Goal: Task Accomplishment & Management: Manage account settings

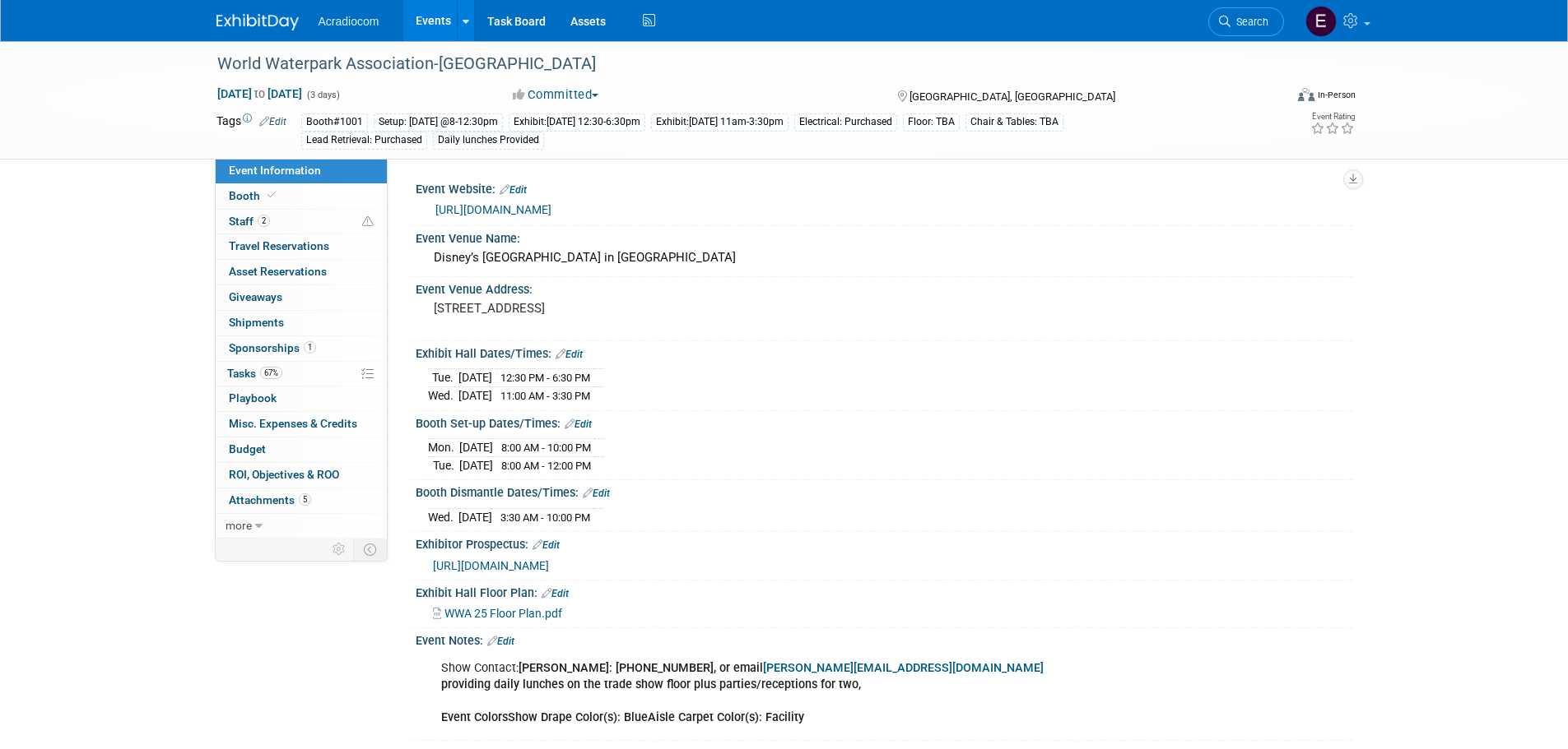
click at [277, 23] on img at bounding box center [256, 22] width 82 height 17
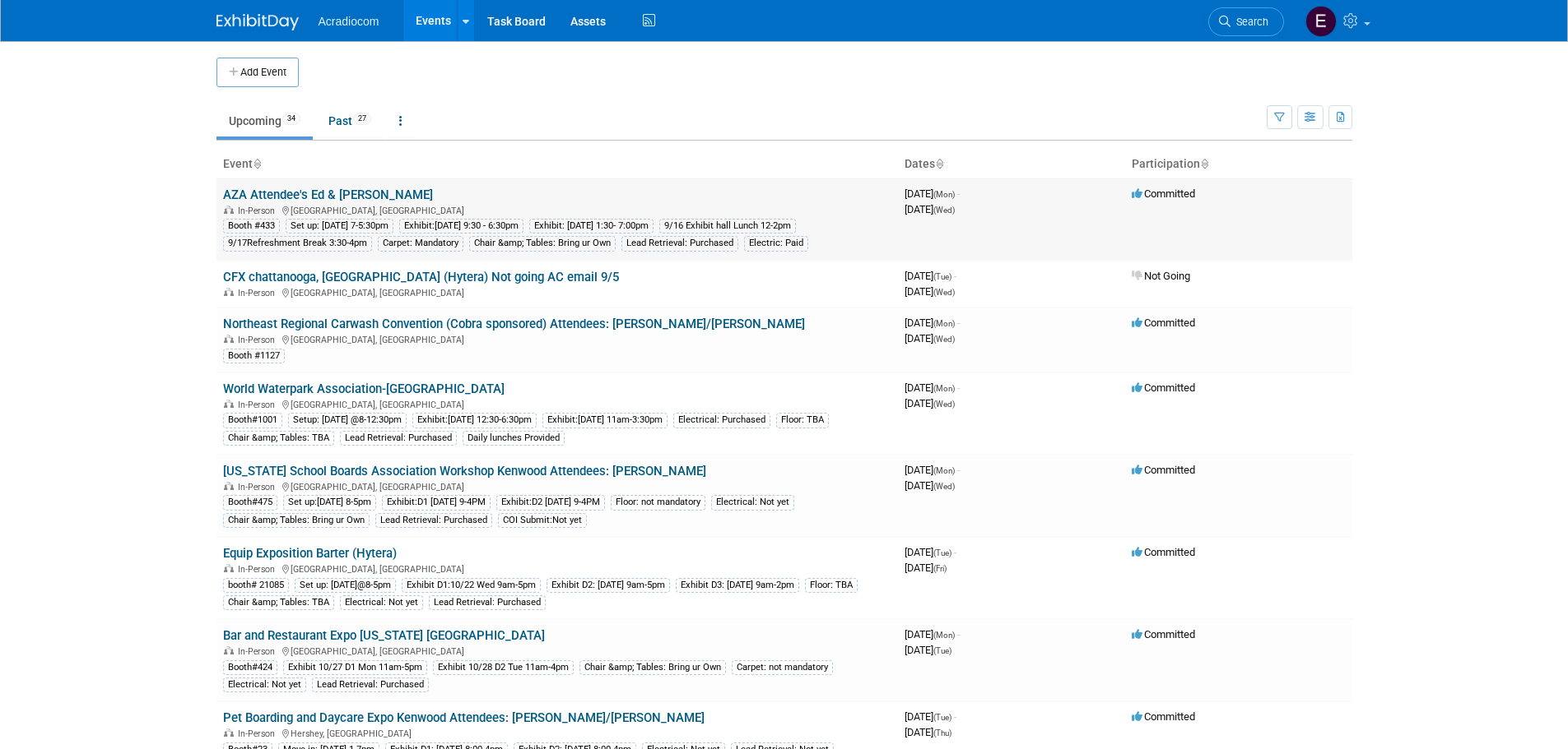
click at [364, 191] on link "AZA Attendee's Ed & [PERSON_NAME]" at bounding box center [327, 194] width 210 height 15
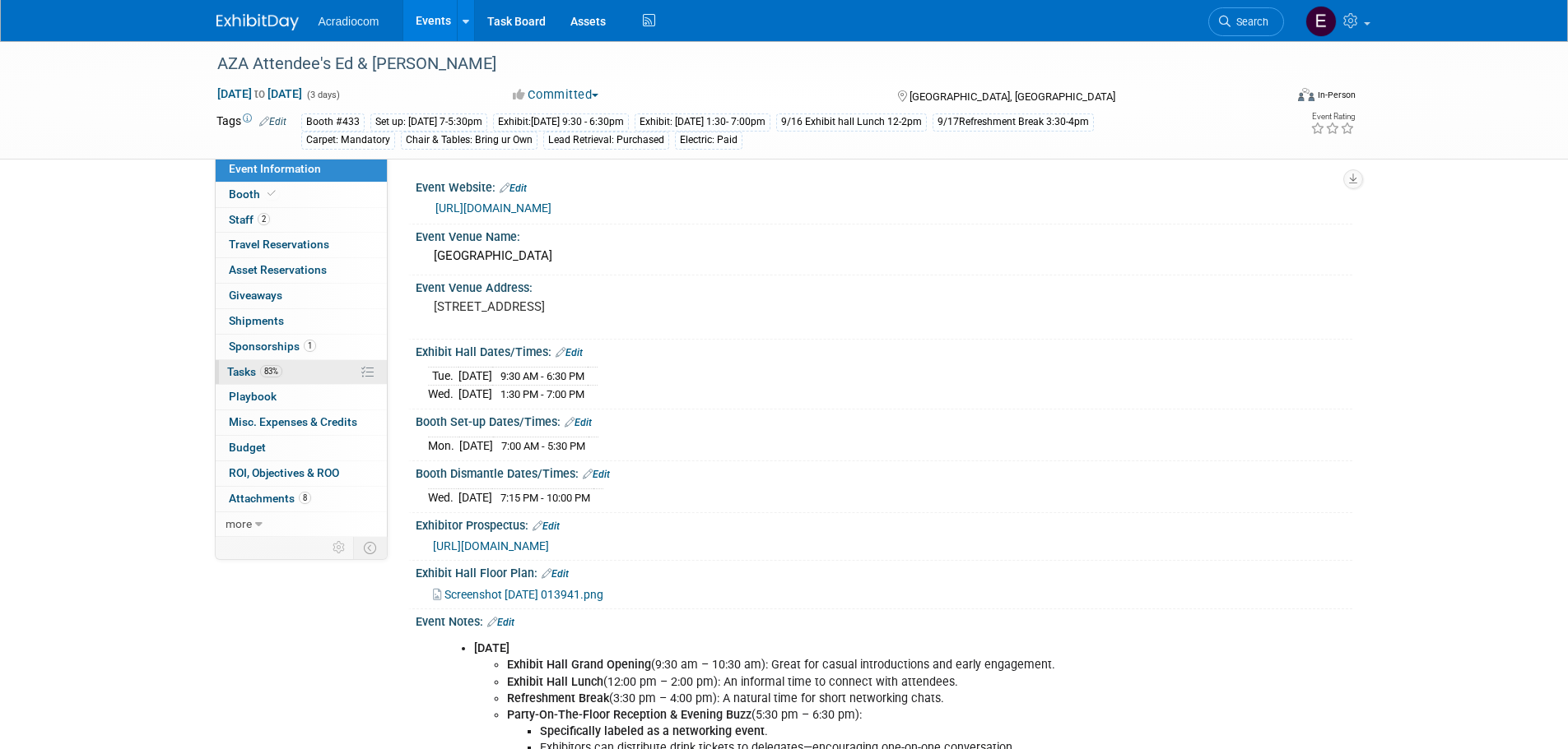
click at [330, 377] on link "83% Tasks 83%" at bounding box center [302, 373] width 172 height 25
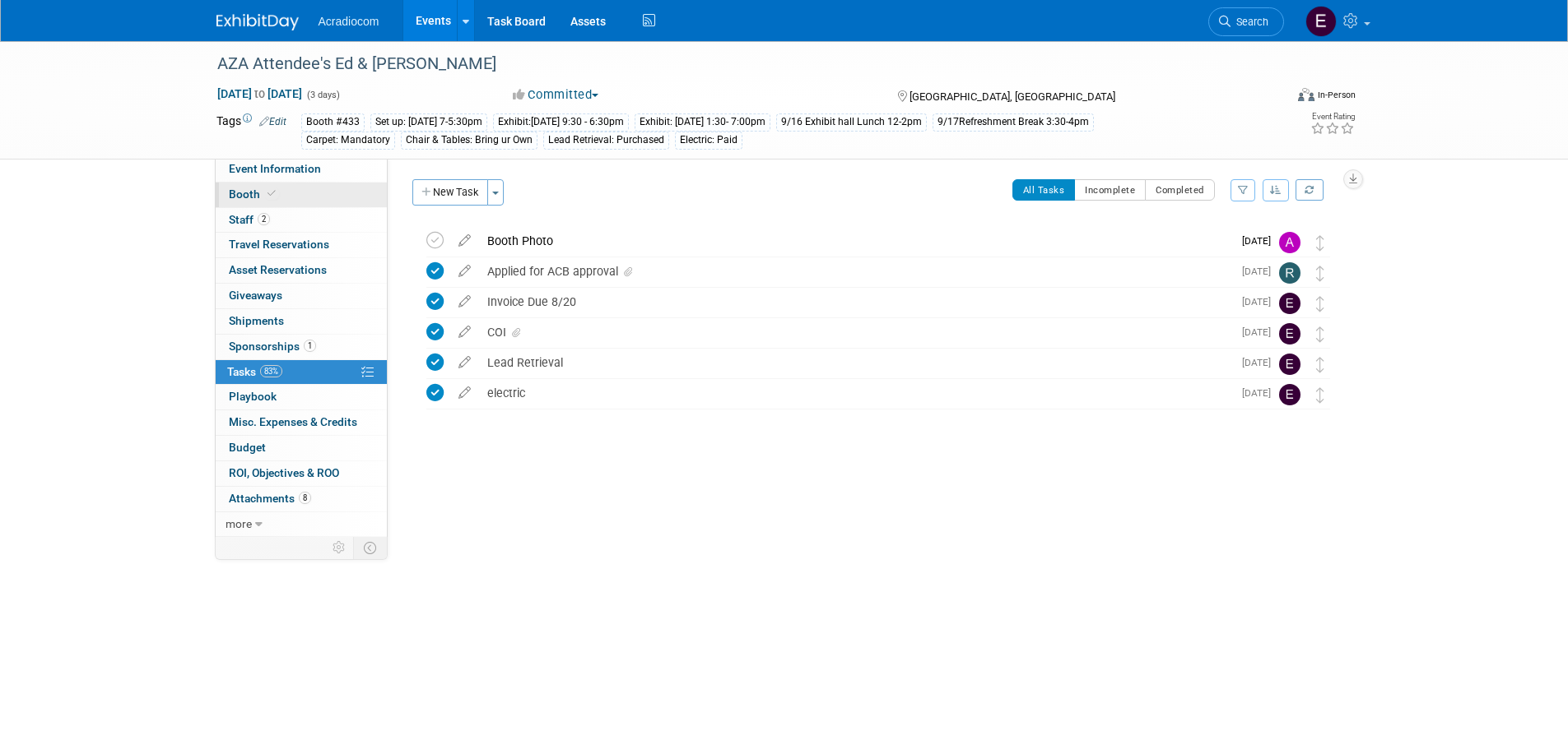
click at [306, 206] on link "Booth" at bounding box center [302, 194] width 172 height 25
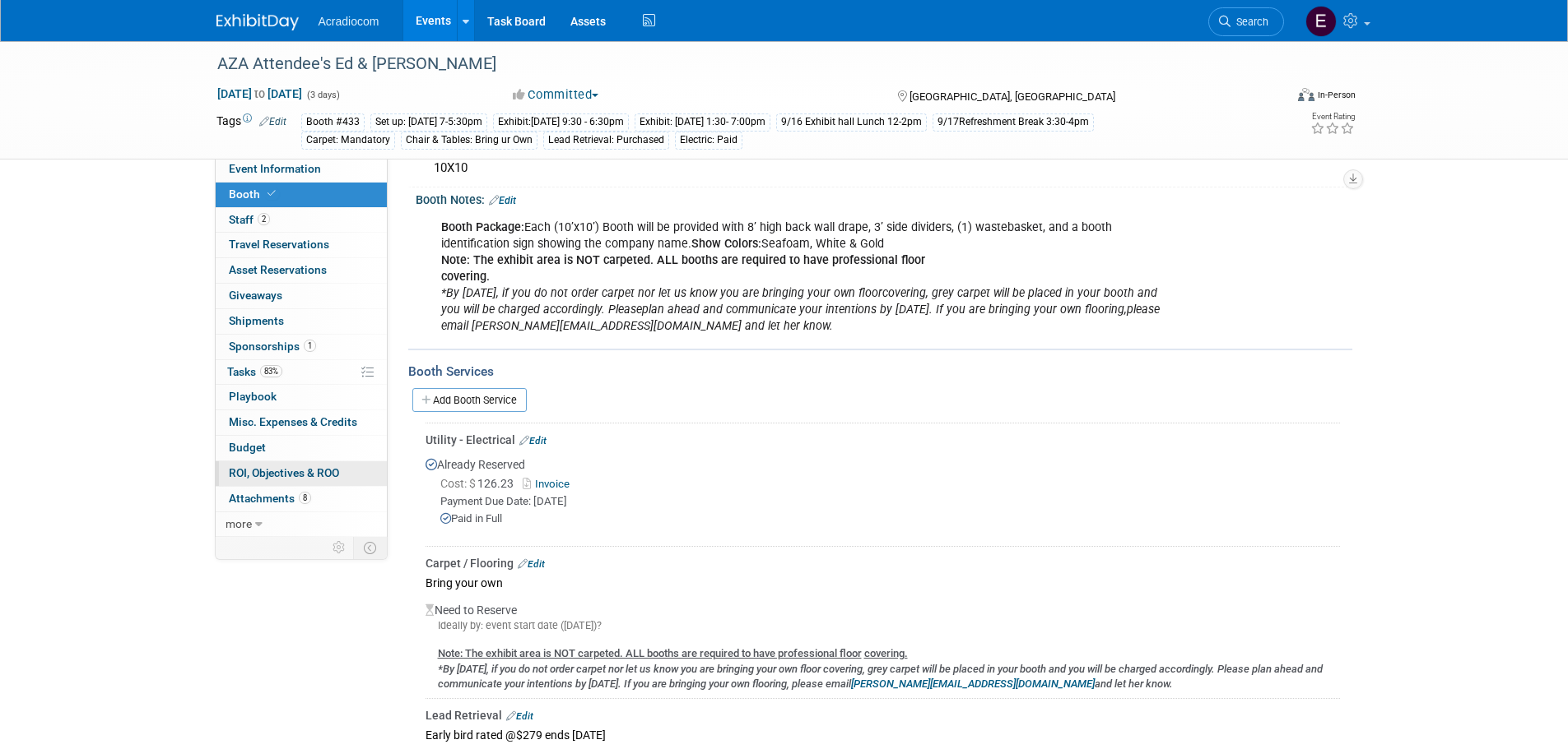
scroll to position [67, 0]
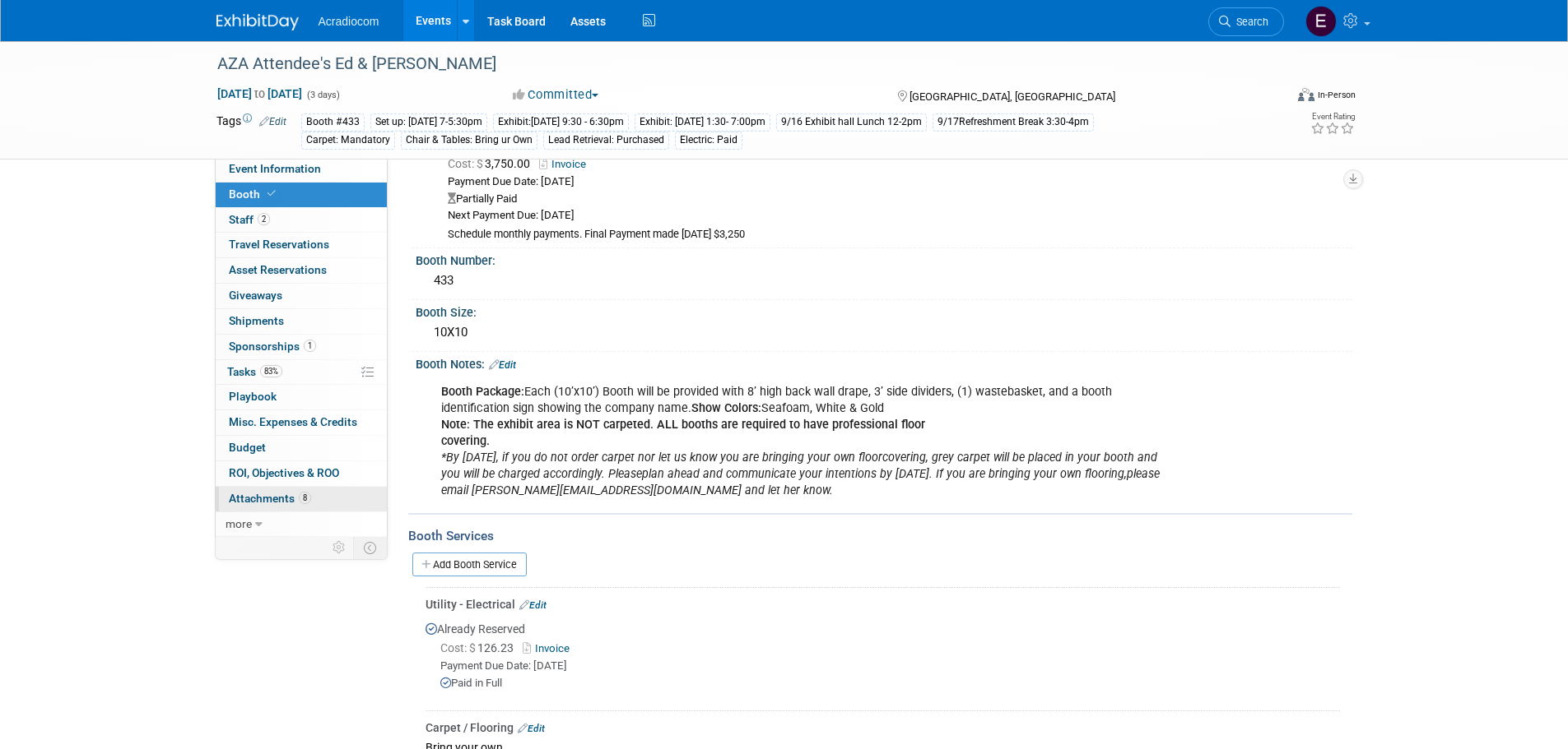
click at [273, 490] on link "8 Attachments 8" at bounding box center [302, 499] width 172 height 25
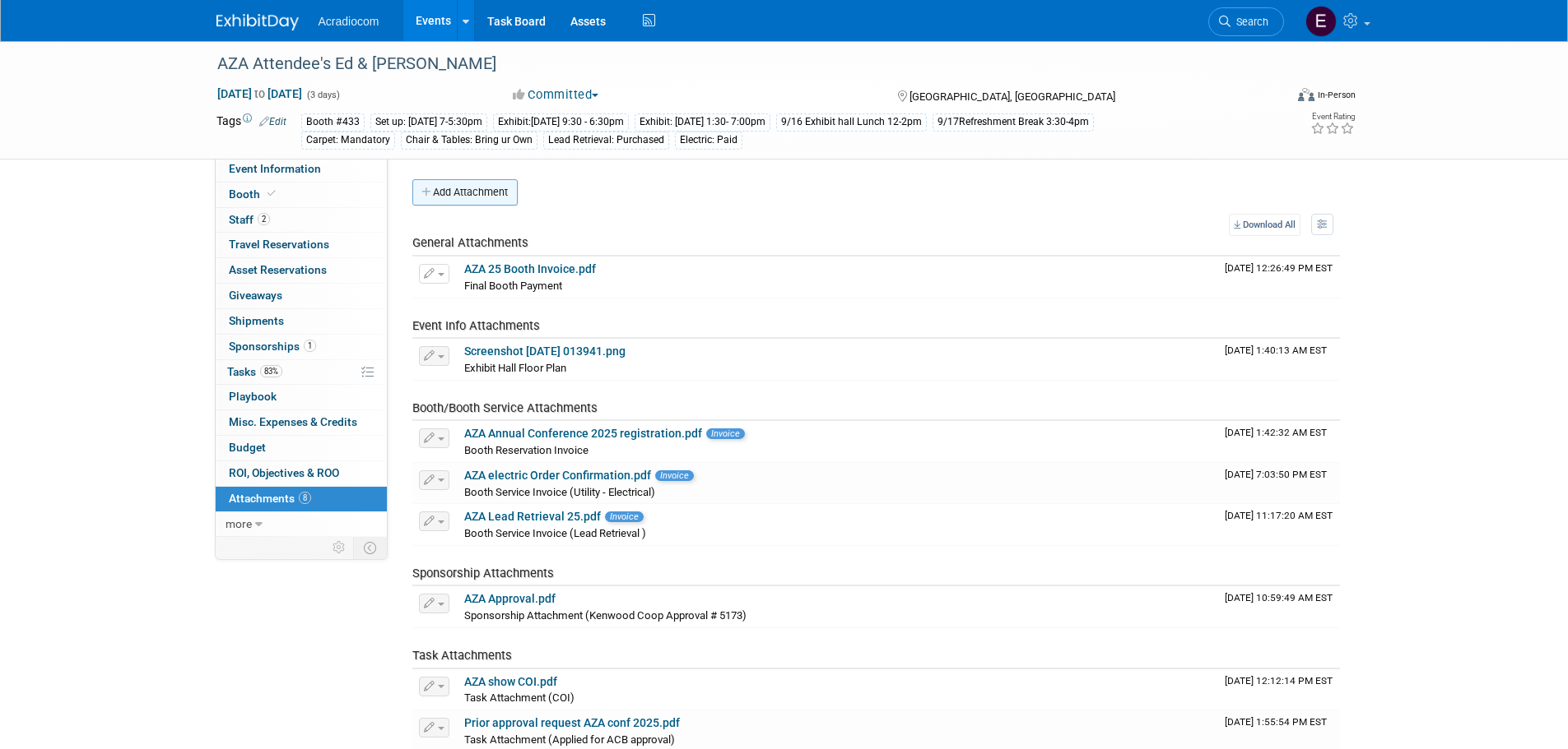
click at [450, 186] on button "Add Attachment" at bounding box center [464, 192] width 106 height 27
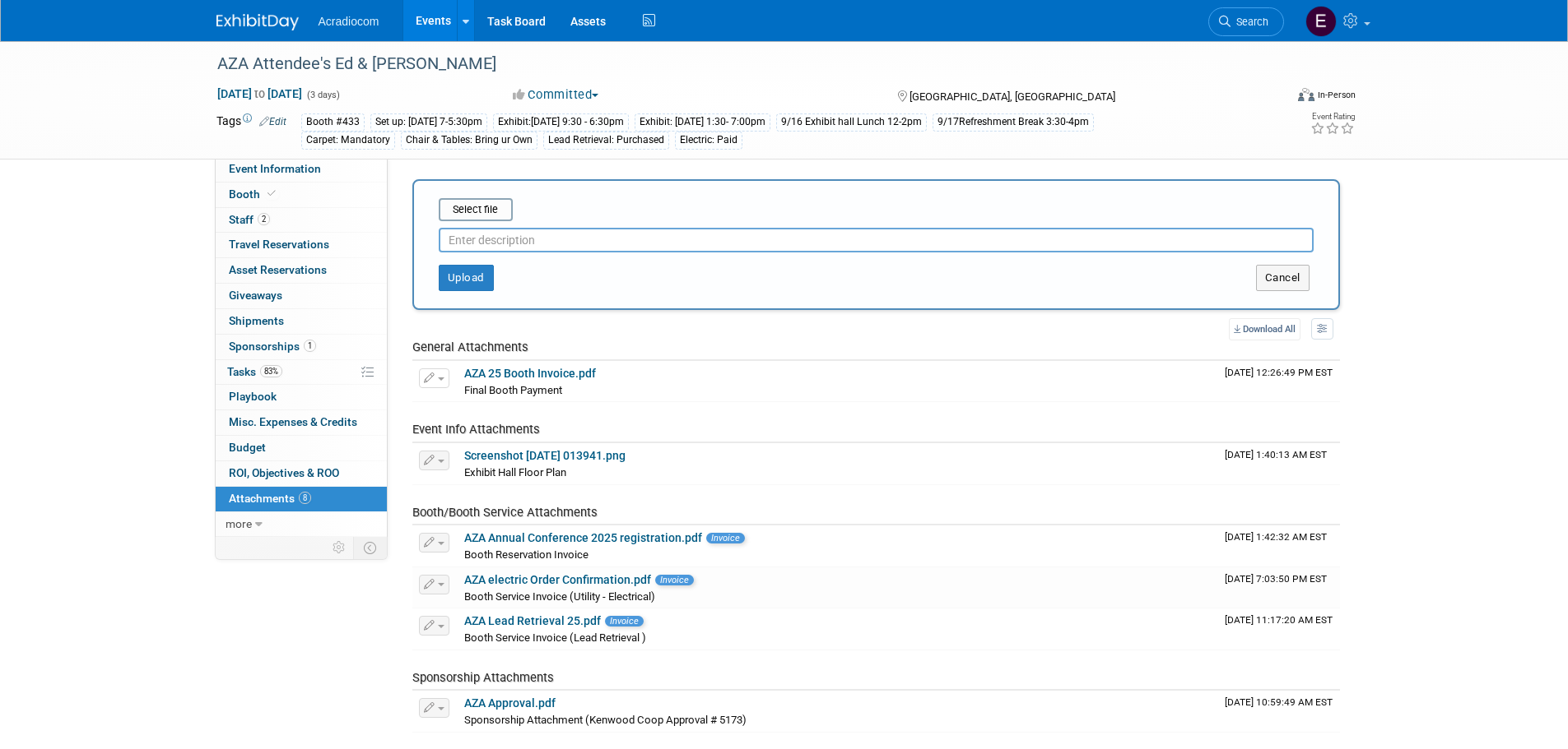
click at [500, 246] on input "text" at bounding box center [876, 239] width 875 height 25
type input "Lead Retrieval Access Code"
click at [485, 209] on input "file" at bounding box center [413, 210] width 196 height 20
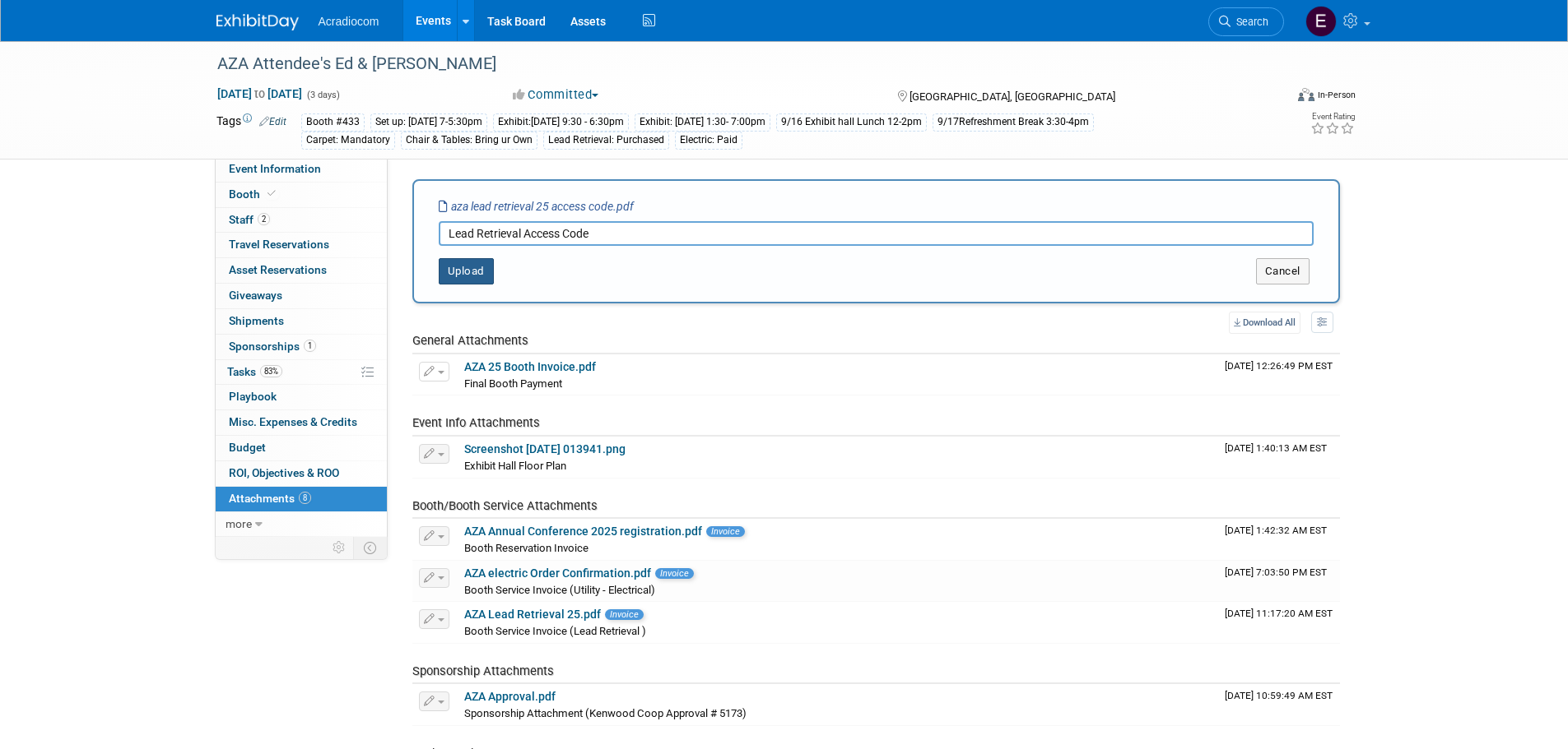
click at [470, 277] on button "Upload" at bounding box center [466, 271] width 55 height 27
